Goal: Information Seeking & Learning: Learn about a topic

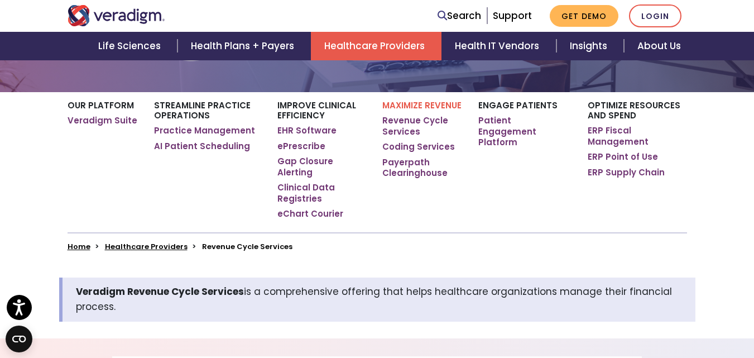
click at [415, 74] on div "Maximize Revenue Revenue Cycle Services" at bounding box center [377, 16] width 754 height 151
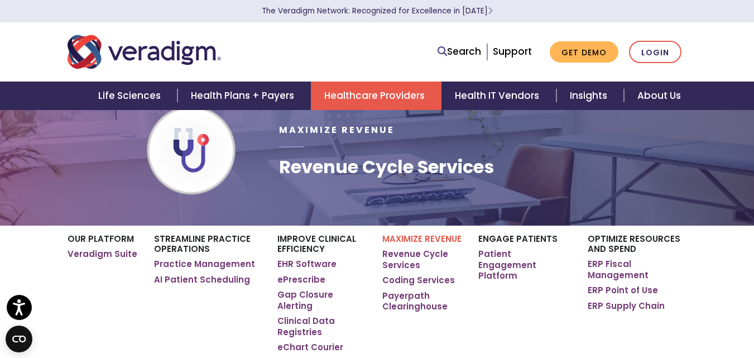
scroll to position [36, 0]
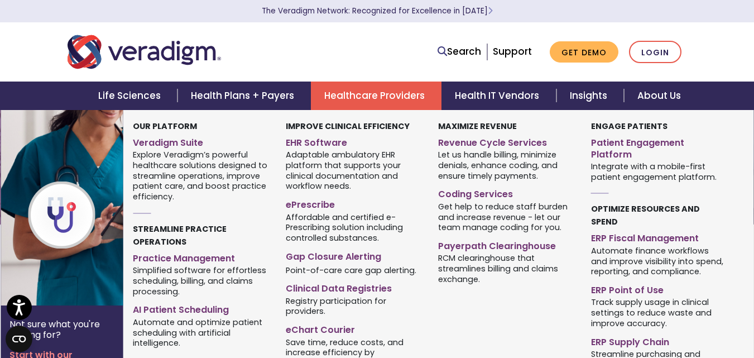
click at [44, 286] on img at bounding box center [91, 207] width 180 height 195
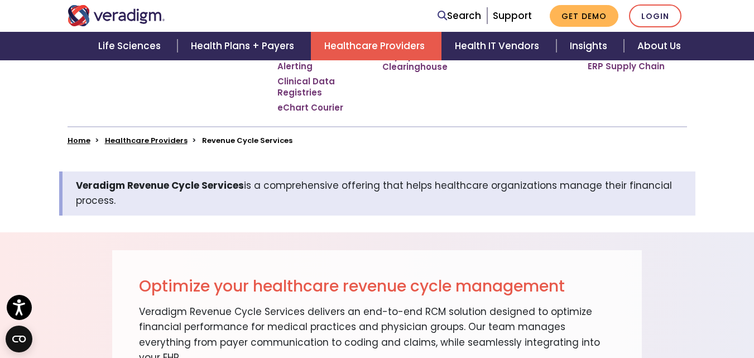
scroll to position [438, 0]
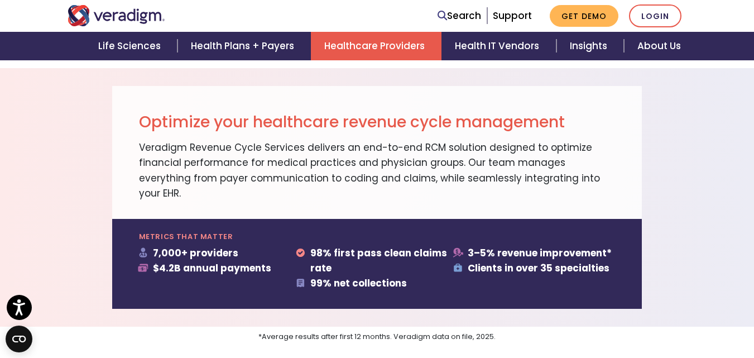
click at [366, 171] on p "Veradigm Revenue Cycle Services delivers an end-to-end RCM solution designed to…" at bounding box center [377, 170] width 477 height 61
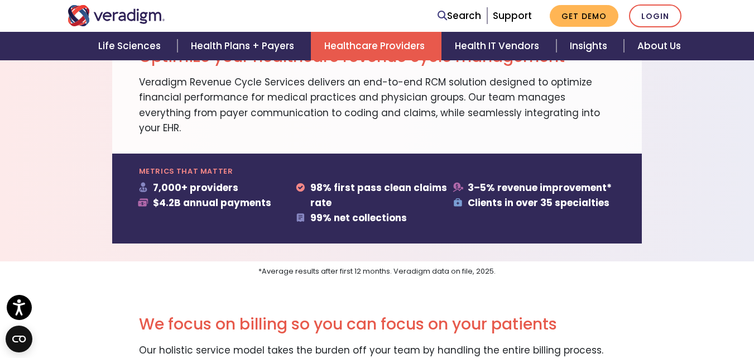
scroll to position [662, 0]
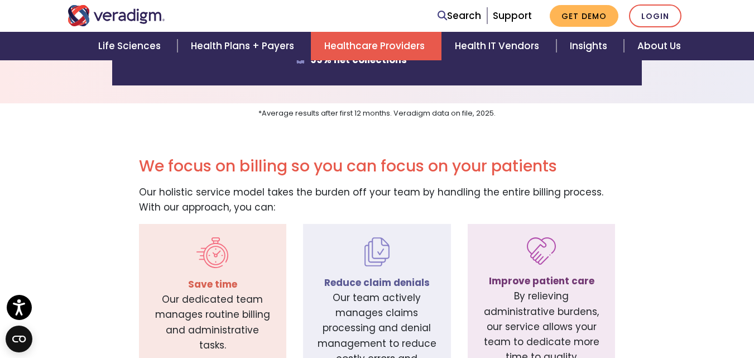
click at [375, 121] on div "We focus on billing so you can focus on your patients Our holistic service mode…" at bounding box center [377, 271] width 754 height 300
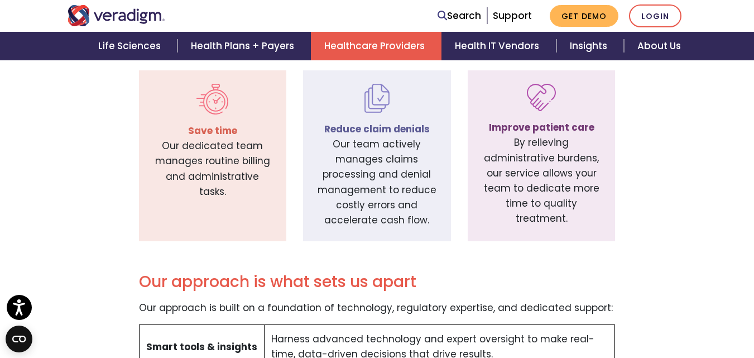
scroll to position [829, 0]
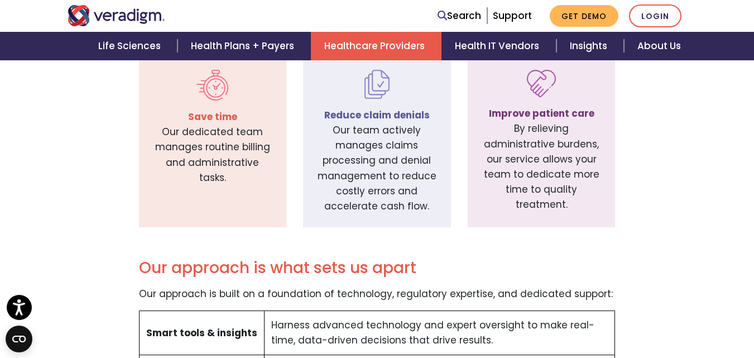
click at [293, 120] on div "Save time Our dedicated team manages routine billing and administrative tasks." at bounding box center [213, 141] width 165 height 171
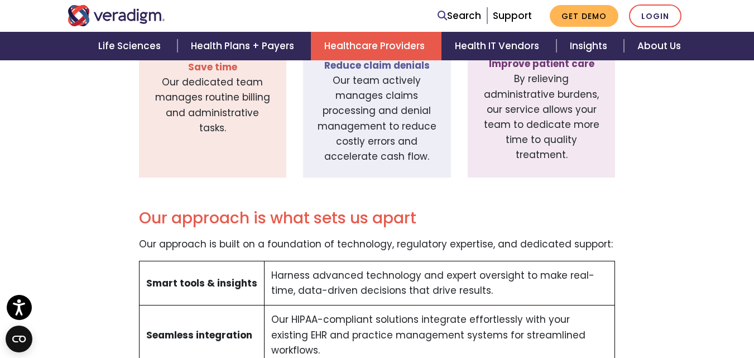
scroll to position [941, 0]
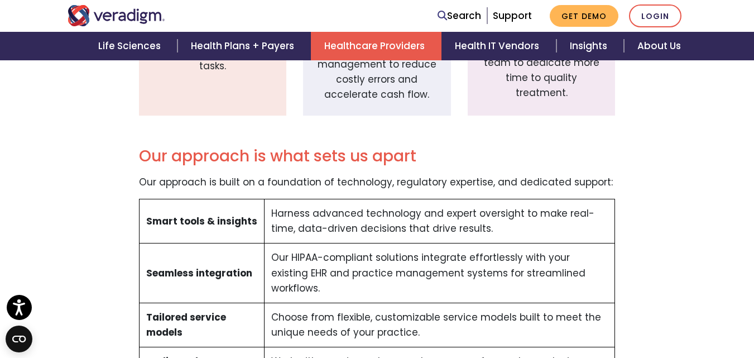
click at [380, 199] on td "Harness advanced technology and expert oversight to make real-time, data-driven…" at bounding box center [439, 221] width 351 height 44
click at [385, 303] on td "Choose from flexible, customizable service models built to meet the unique need…" at bounding box center [439, 325] width 351 height 44
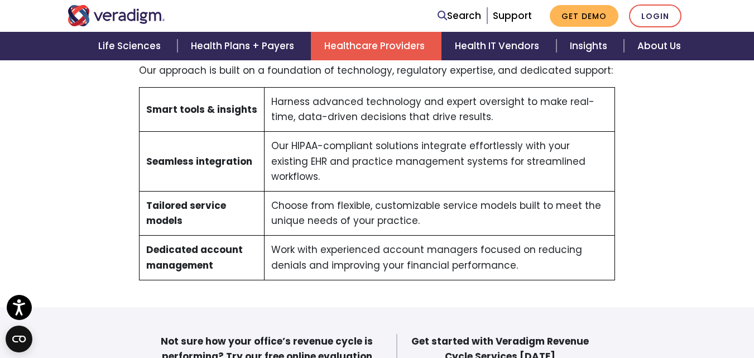
scroll to position [997, 0]
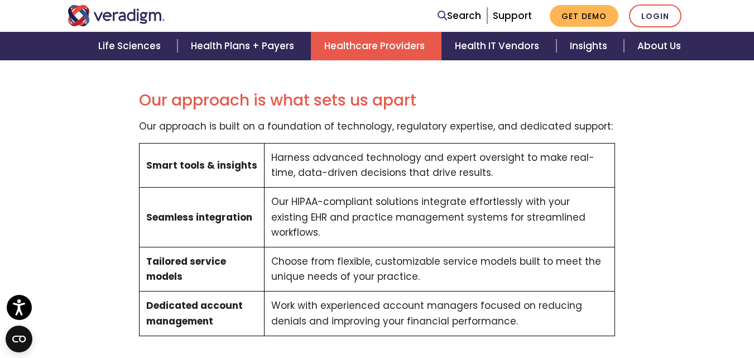
click at [384, 292] on td "Work with experienced account managers focused on reducing denials and improvin…" at bounding box center [439, 314] width 351 height 44
click at [386, 88] on div "Our approach is what sets us apart Our approach is built on a foundation of tec…" at bounding box center [377, 220] width 531 height 267
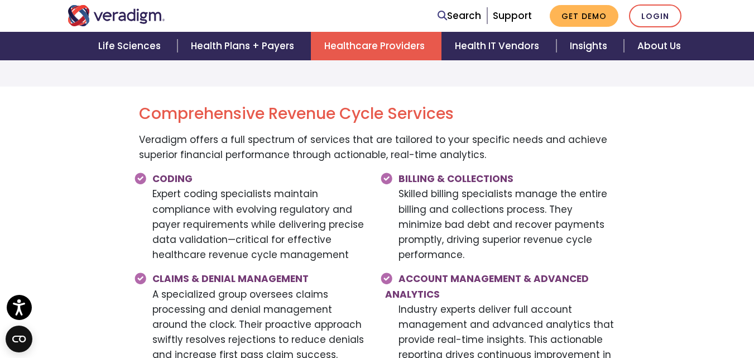
scroll to position [1388, 0]
click at [382, 192] on div "BILLING & COLLECTIONS Skilled billing specialists manage the entire billing and…" at bounding box center [500, 221] width 247 height 100
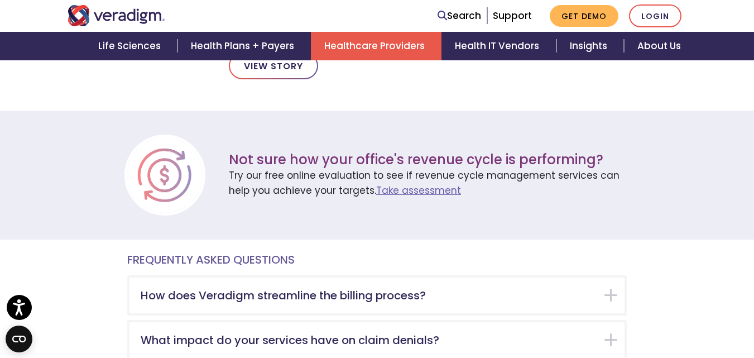
scroll to position [1917, 0]
